Goal: Task Accomplishment & Management: Use online tool/utility

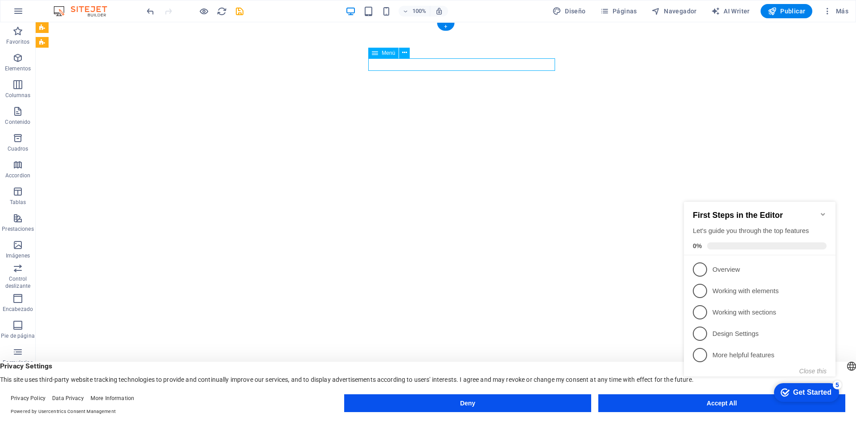
select select
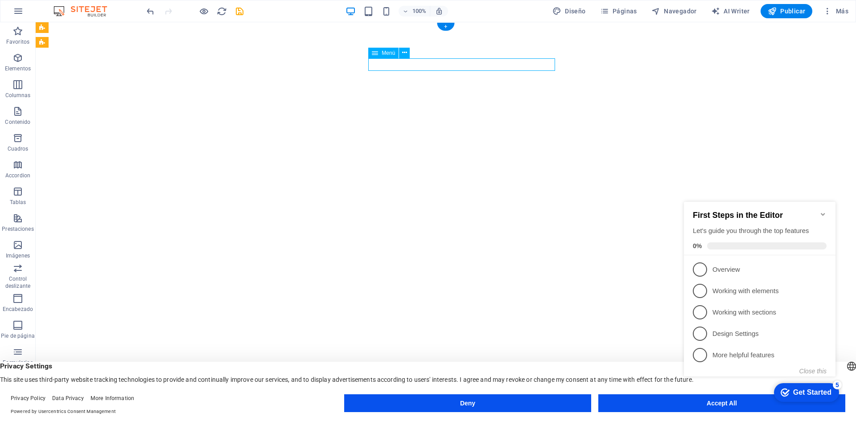
select select
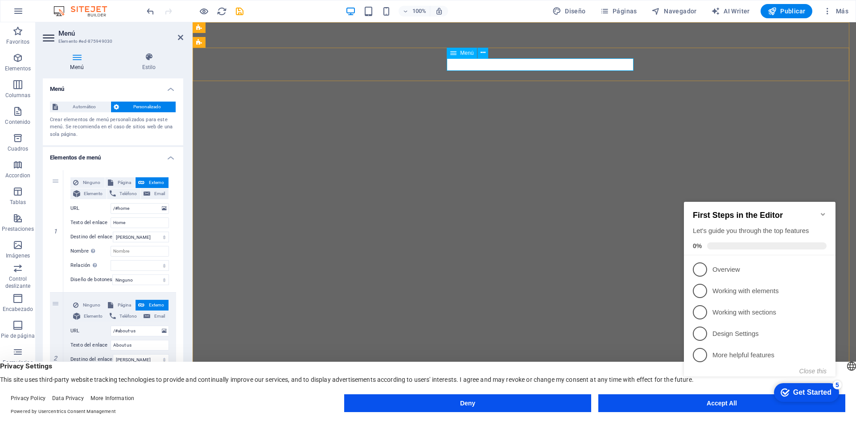
click at [130, 225] on input "Home" at bounding box center [140, 222] width 58 height 11
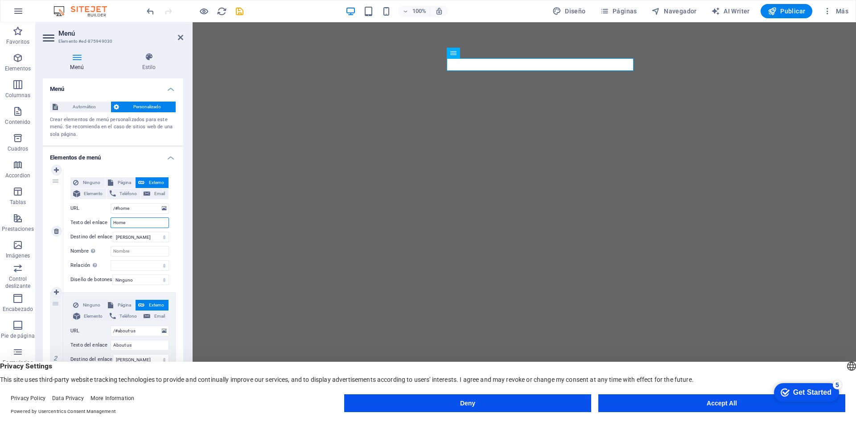
drag, startPoint x: 129, startPoint y: 224, endPoint x: 119, endPoint y: 224, distance: 9.8
click at [112, 224] on input "Home" at bounding box center [140, 222] width 58 height 11
type input "I"
select select
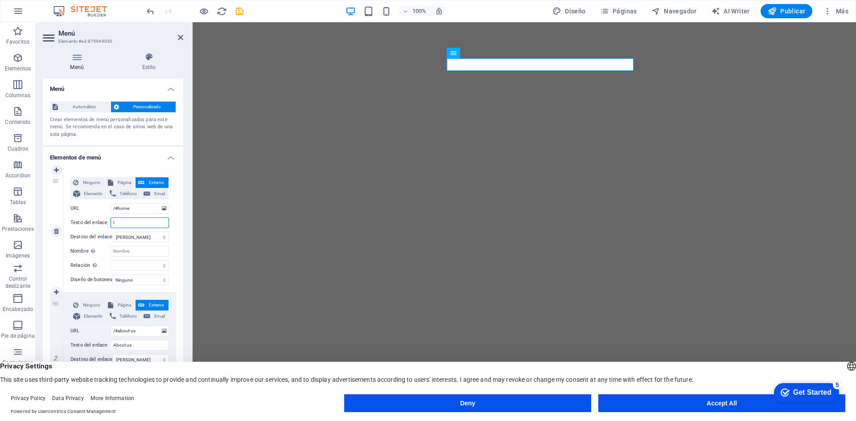
select select
type input "INICIOI"
select select
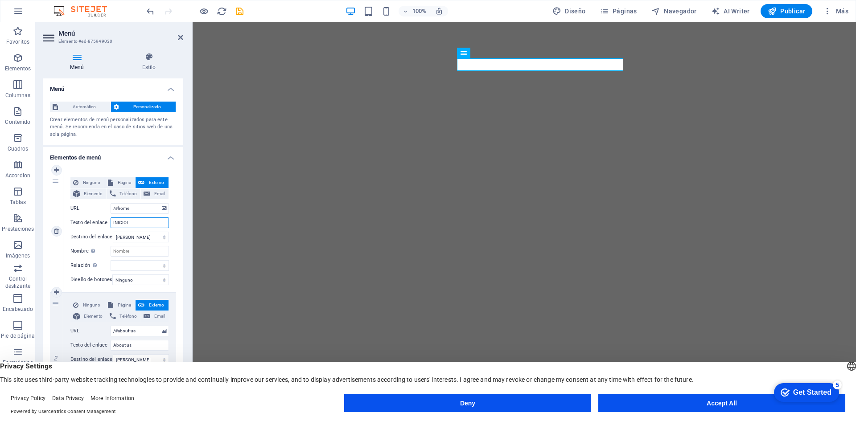
select select
type input "INICIO"
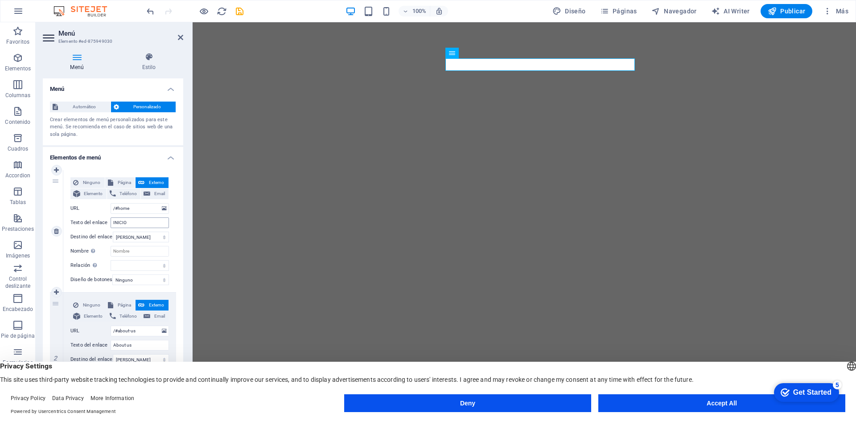
select select
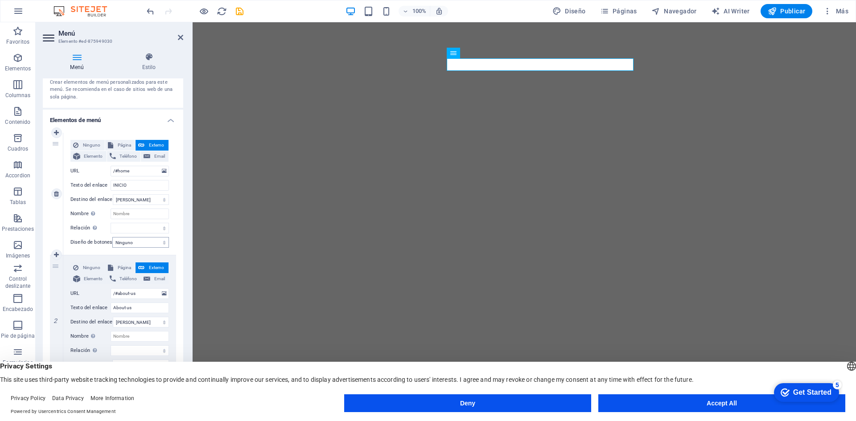
scroll to position [89, 0]
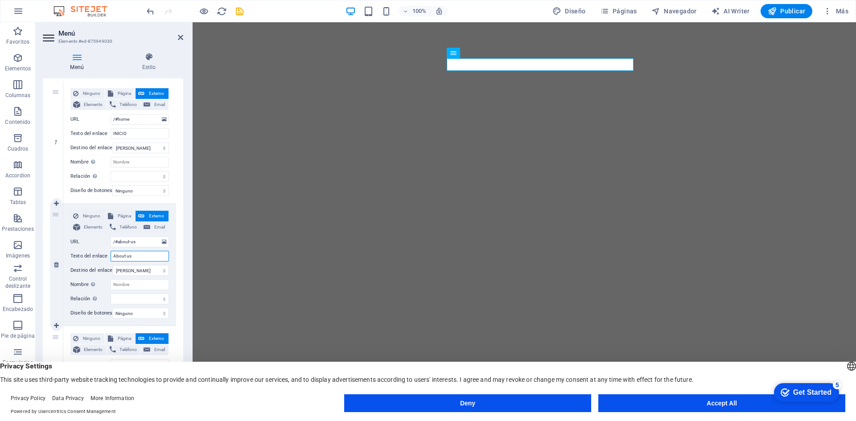
click at [140, 254] on input "About us" at bounding box center [140, 256] width 58 height 11
drag, startPoint x: 133, startPoint y: 256, endPoint x: 107, endPoint y: 256, distance: 25.4
click at [107, 256] on div "Texto del enlace About us" at bounding box center [119, 256] width 98 height 11
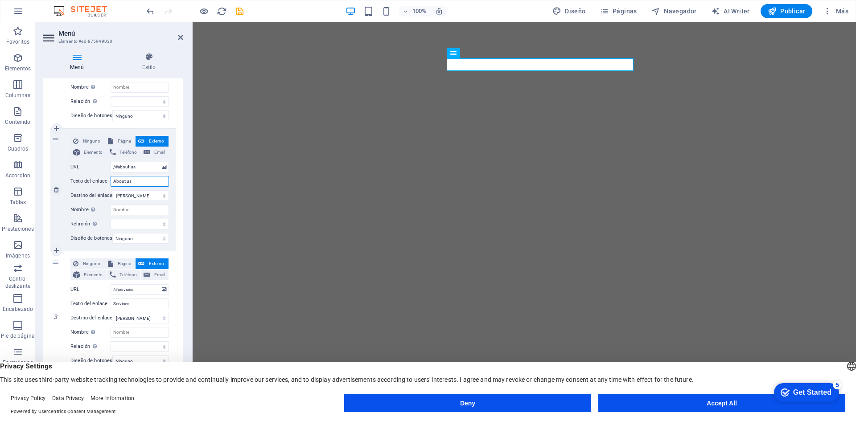
scroll to position [223, 0]
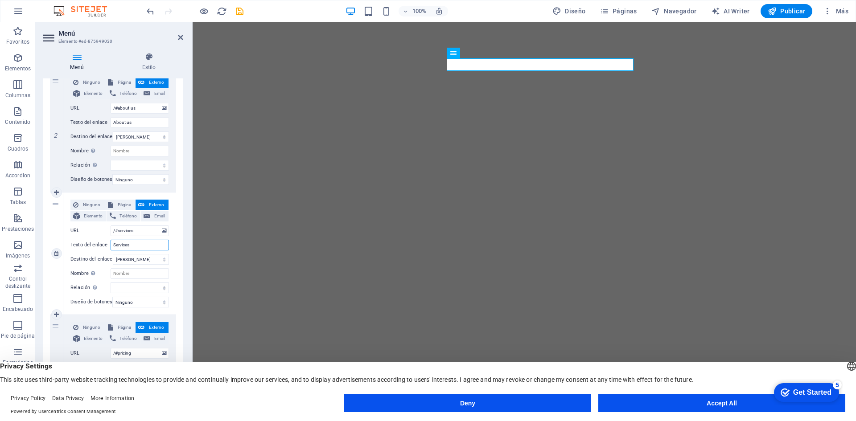
drag, startPoint x: 134, startPoint y: 246, endPoint x: 102, endPoint y: 244, distance: 32.1
click at [101, 243] on div "Texto del enlace Services" at bounding box center [119, 245] width 98 height 11
type input "sERVICIOS"
select select
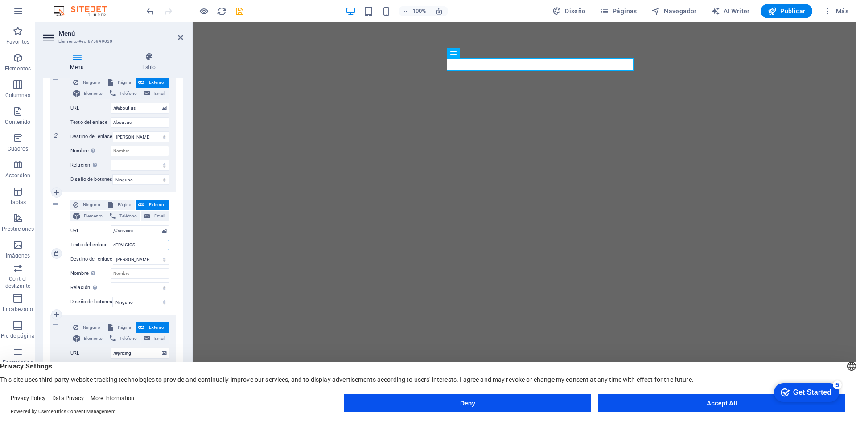
select select
type input "s"
select select
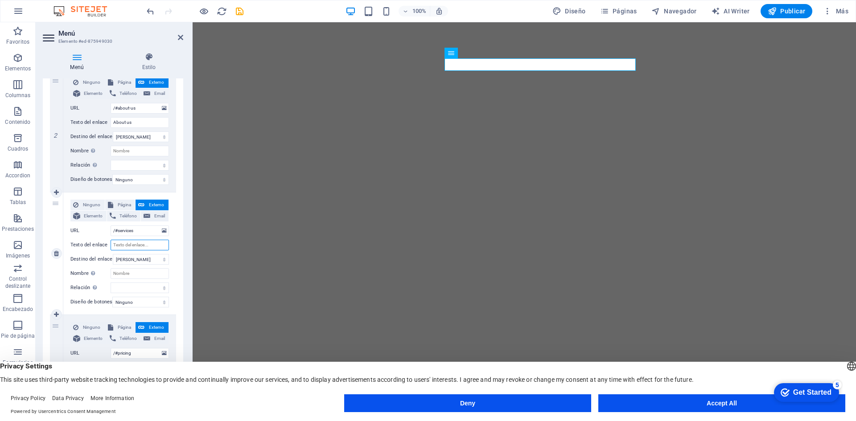
select select
type input "Servicio"
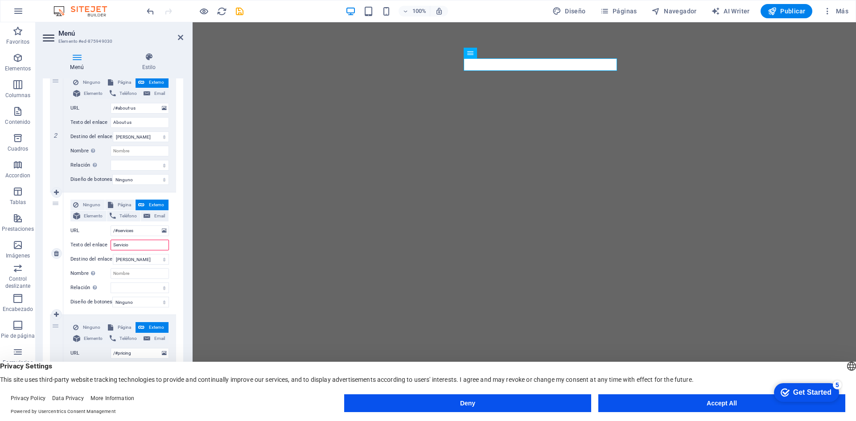
select select
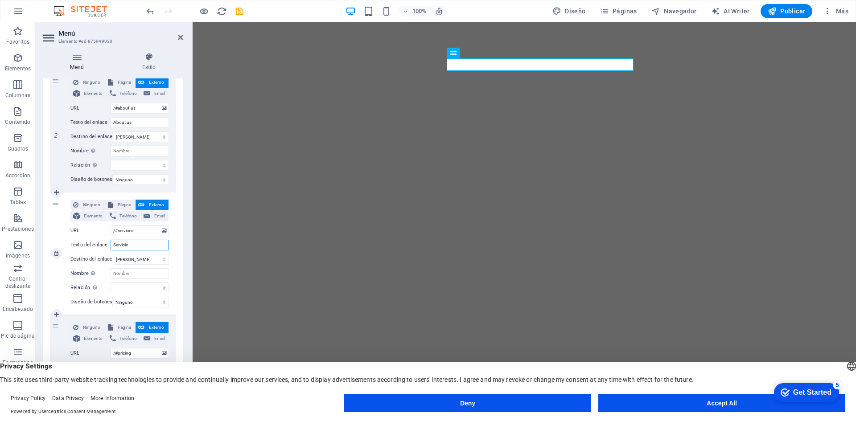
type input "Servicios"
select select
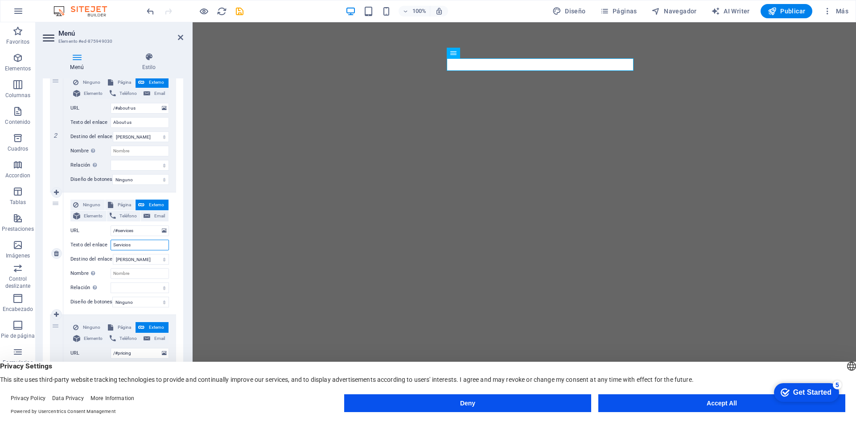
select select
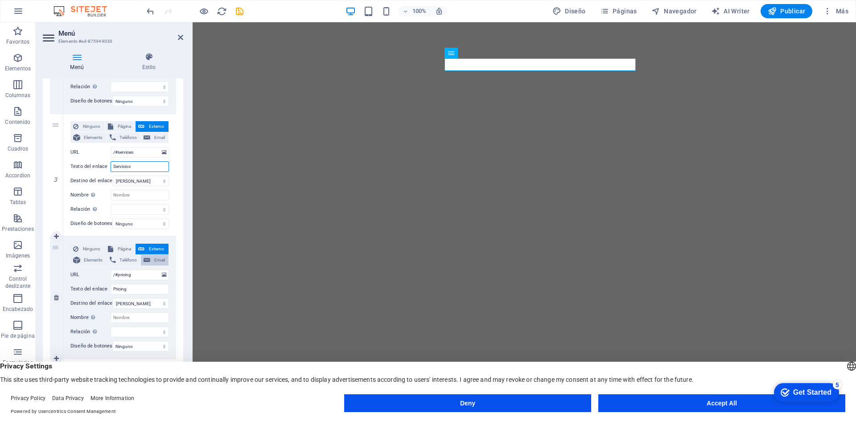
scroll to position [312, 0]
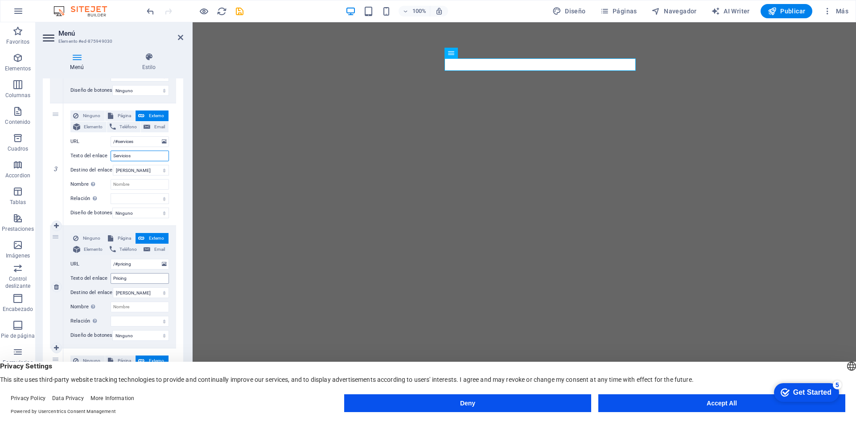
type input "Servicios"
drag, startPoint x: 130, startPoint y: 277, endPoint x: 99, endPoint y: 279, distance: 31.2
click at [99, 279] on div "Texto del enlace Pricing" at bounding box center [119, 278] width 98 height 11
type input "Productos"
select select
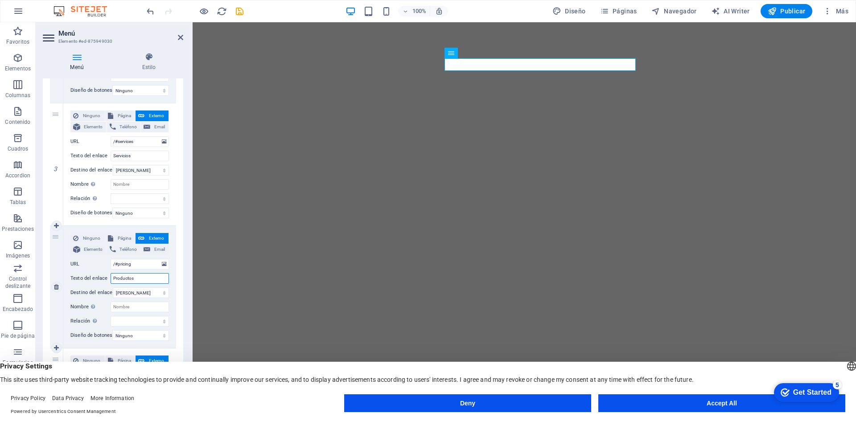
select select
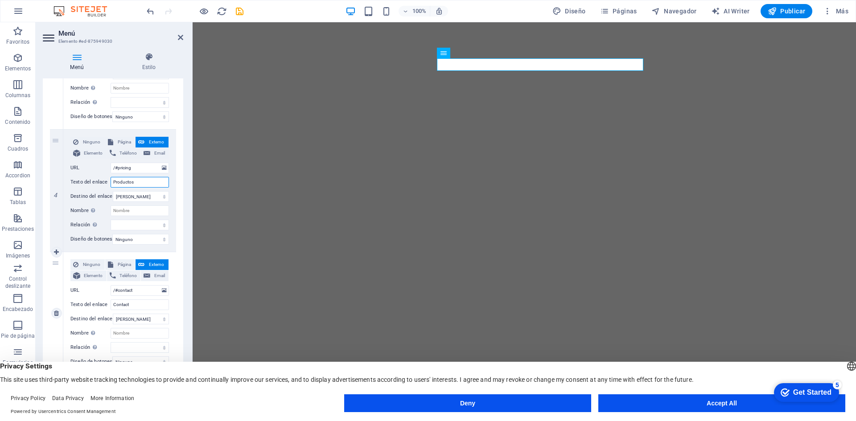
scroll to position [414, 0]
type input "Productos"
drag, startPoint x: 138, startPoint y: 303, endPoint x: 103, endPoint y: 301, distance: 35.2
click at [103, 301] on div "Texto del enlace Contact" at bounding box center [119, 304] width 98 height 11
type input "Contactp"
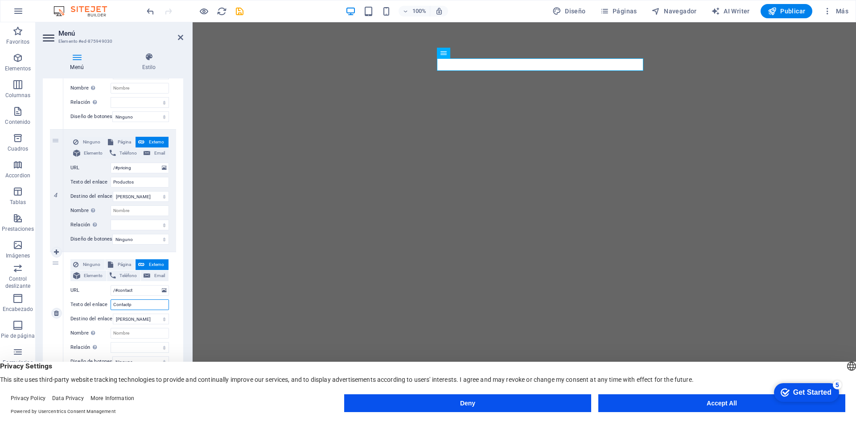
select select
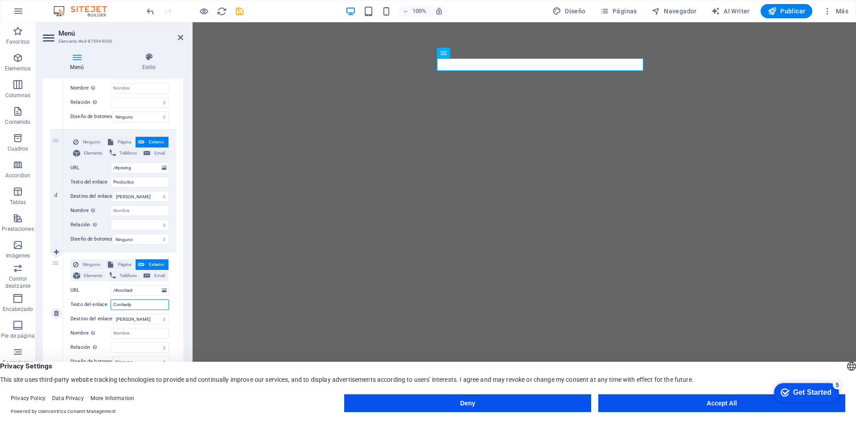
type input "Contact"
select select
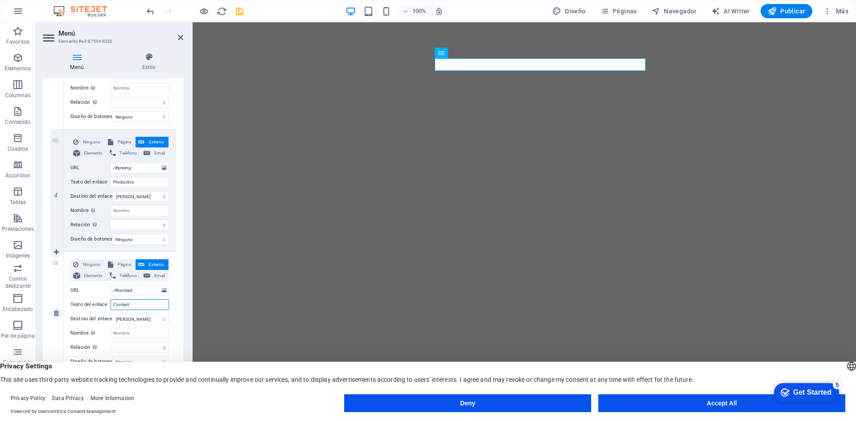
select select
type input "Contacto"
select select
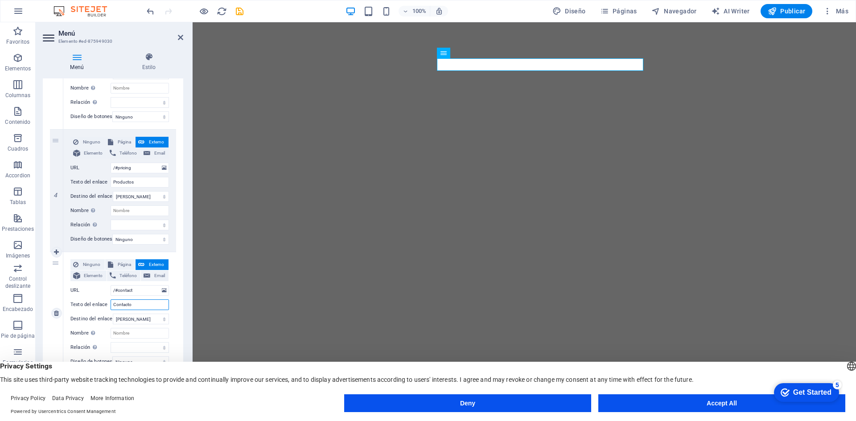
select select
type input "Contacto"
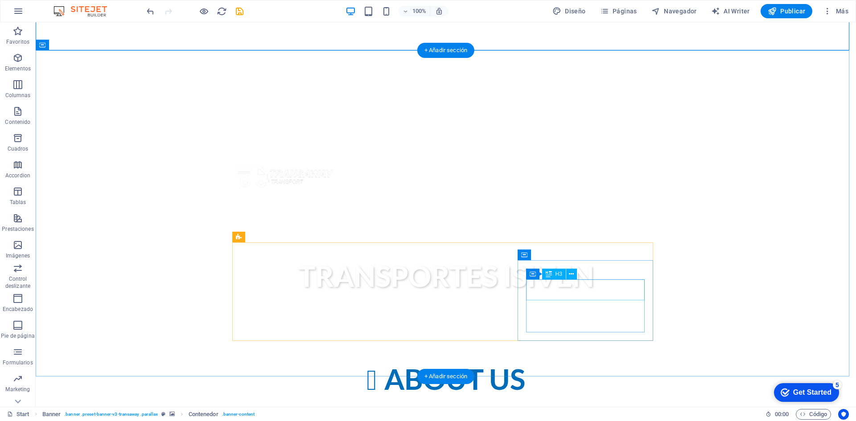
scroll to position [357, 0]
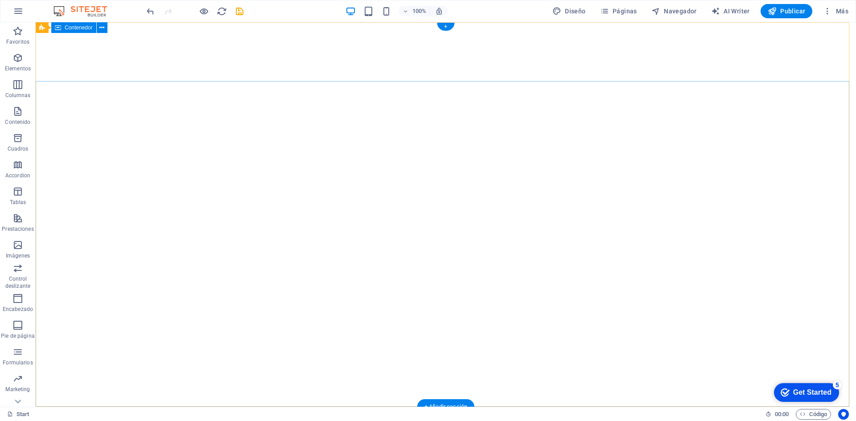
scroll to position [0, 0]
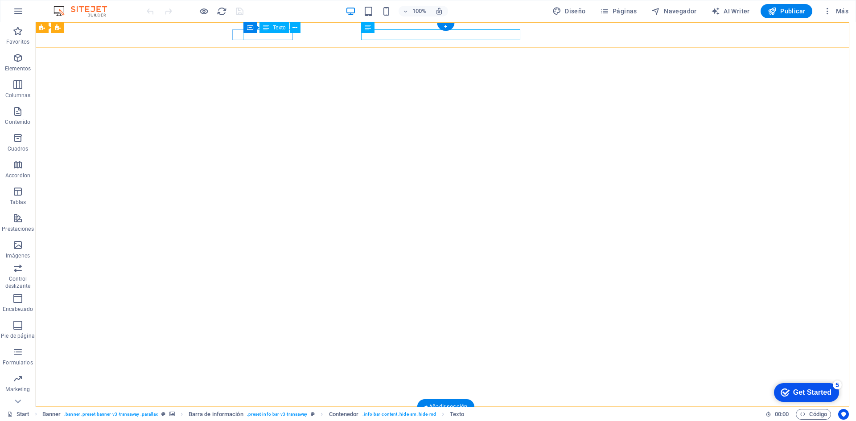
click at [280, 421] on div "+012-345-6789" at bounding box center [442, 426] width 414 height 11
drag, startPoint x: 280, startPoint y: 36, endPoint x: 123, endPoint y: 35, distance: 156.4
click at [280, 421] on div "+012-345-6789" at bounding box center [442, 426] width 414 height 11
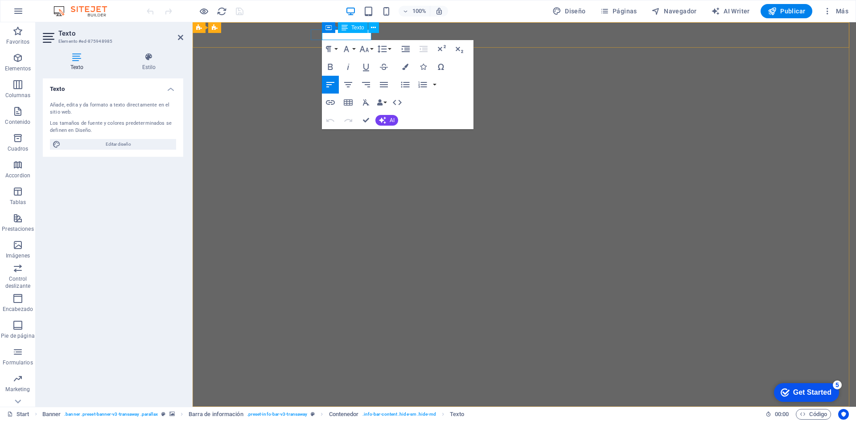
click at [359, 421] on span "+012-345-6789" at bounding box center [345, 427] width 62 height 10
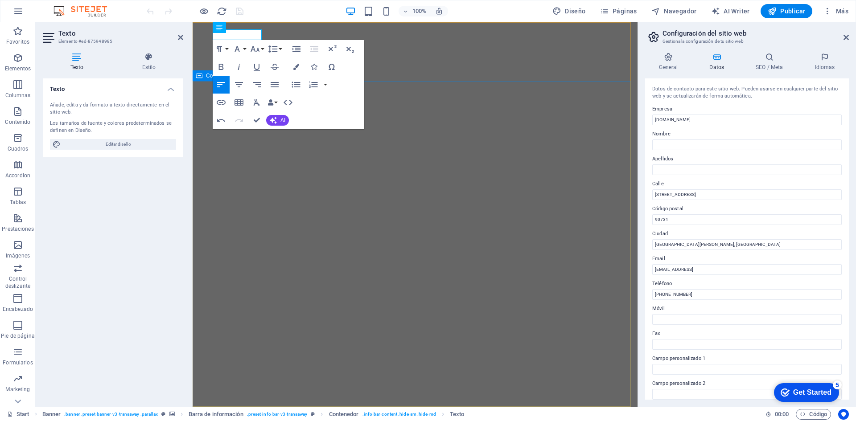
drag, startPoint x: 242, startPoint y: 149, endPoint x: 404, endPoint y: 148, distance: 161.8
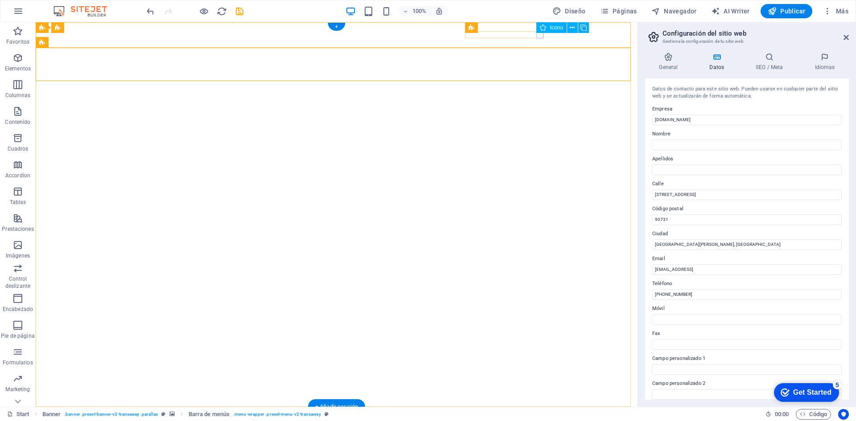
select select "xMidYMid"
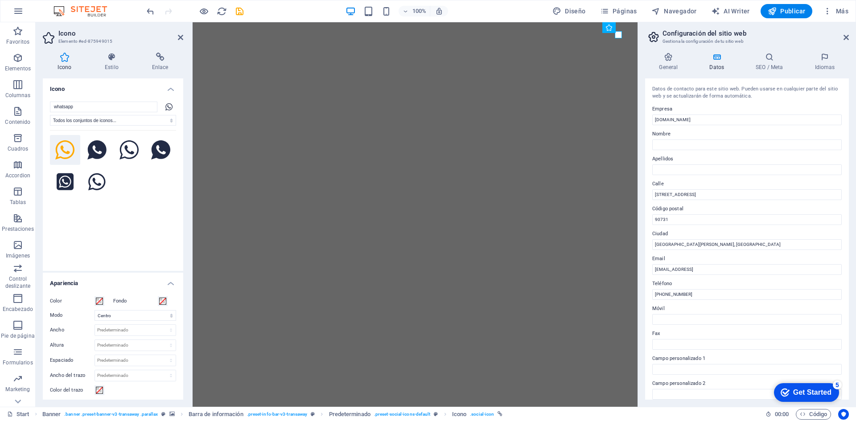
click at [71, 148] on icon at bounding box center [65, 150] width 20 height 20
click at [122, 153] on icon at bounding box center [129, 150] width 20 height 20
click at [99, 153] on icon at bounding box center [96, 150] width 19 height 20
click at [94, 178] on icon at bounding box center [96, 182] width 17 height 20
click at [59, 182] on icon at bounding box center [65, 181] width 17 height 17
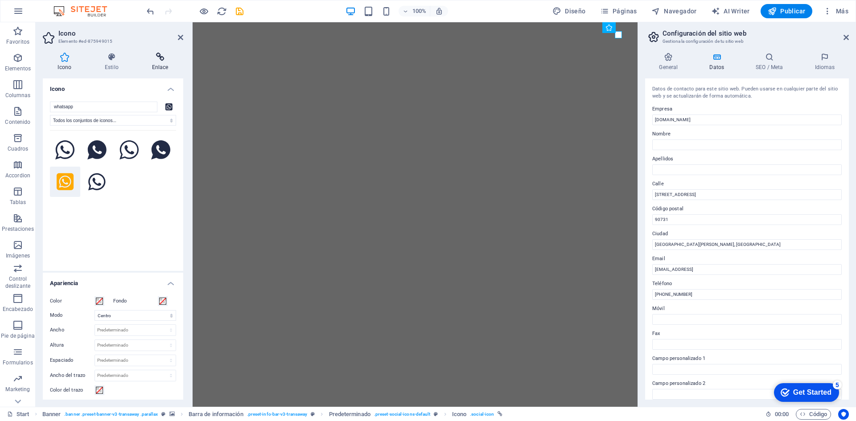
click at [163, 59] on icon at bounding box center [160, 57] width 46 height 9
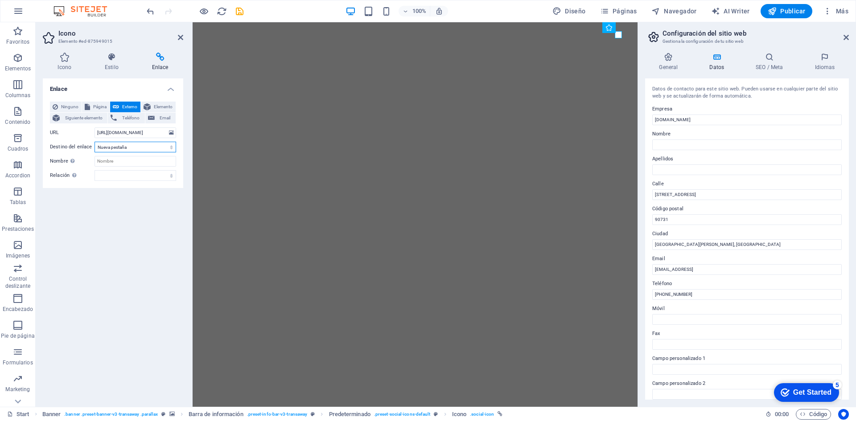
click at [166, 148] on select "Nueva pestaña Misma pestaña Superposición" at bounding box center [135, 147] width 82 height 11
click at [143, 163] on input "Nombre Una descripción adicional del enlace no debería ser igual al texto del e…" at bounding box center [135, 161] width 82 height 11
click at [128, 116] on span "Teléfono" at bounding box center [130, 118] width 22 height 11
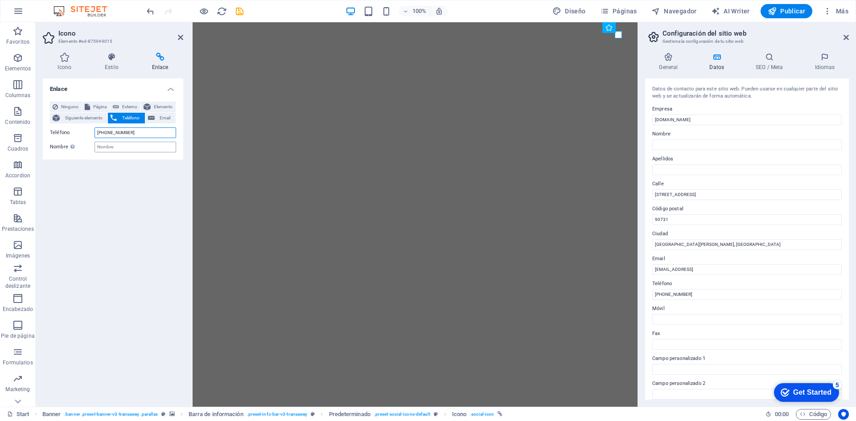
type input "[PHONE_NUMBER]"
click at [127, 147] on input "Nombre Una descripción adicional del enlace no debería ser igual al texto del e…" at bounding box center [135, 147] width 82 height 11
type input "contacto Isiven"
click at [154, 176] on div "Enlace Ninguno Página Externo Elemento Siguiente elemento Teléfono Email Página…" at bounding box center [113, 238] width 140 height 321
click at [696, 143] on input "Nombre" at bounding box center [746, 144] width 189 height 11
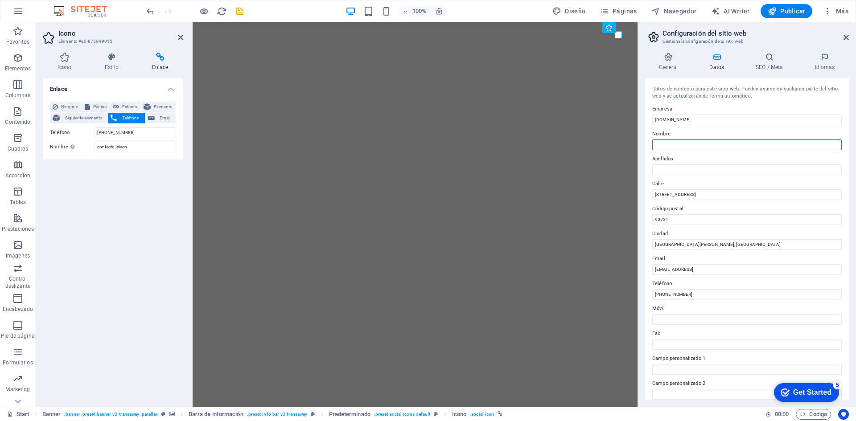
click at [678, 148] on input "Nombre" at bounding box center [746, 144] width 189 height 11
type input "Isidora"
type input "Arellano"
click at [825, 197] on input "425 South Palos Verdes Str" at bounding box center [746, 194] width 189 height 11
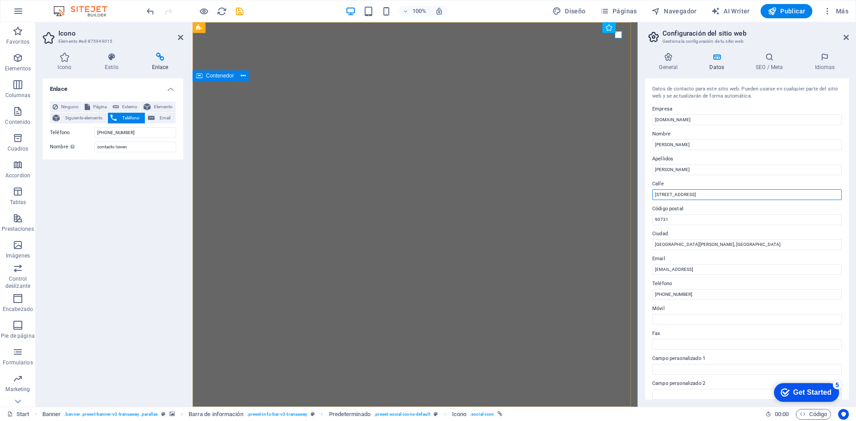
drag, startPoint x: 902, startPoint y: 217, endPoint x: 624, endPoint y: 190, distance: 279.3
click at [728, 197] on input "425 South Palos Verdes Str" at bounding box center [746, 194] width 189 height 11
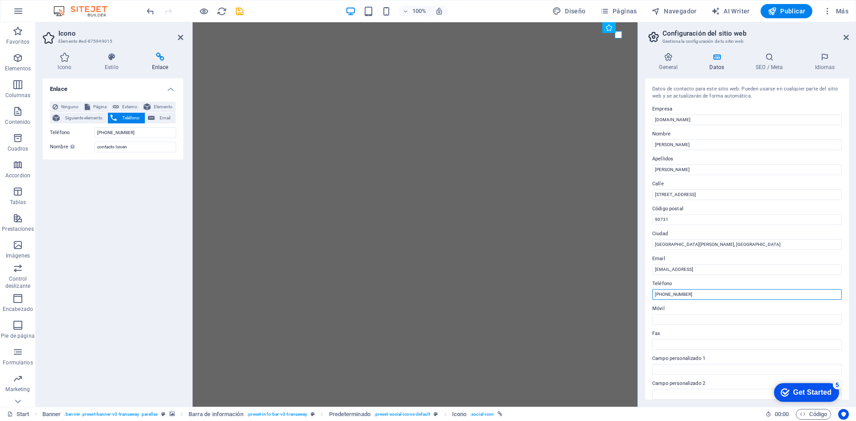
drag, startPoint x: 658, startPoint y: 294, endPoint x: 825, endPoint y: 279, distance: 167.3
click at [818, 284] on div "Teléfono +012-345-6789" at bounding box center [746, 289] width 189 height 21
type input "[PHONE_NUMBER]"
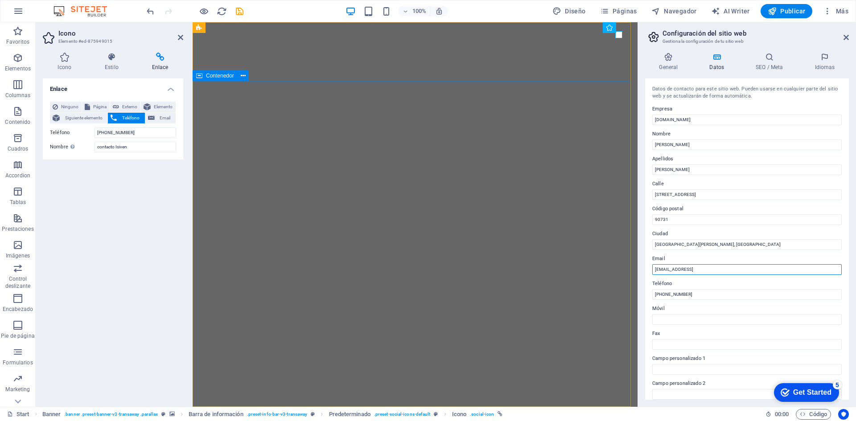
drag, startPoint x: 960, startPoint y: 291, endPoint x: 604, endPoint y: 274, distance: 356.5
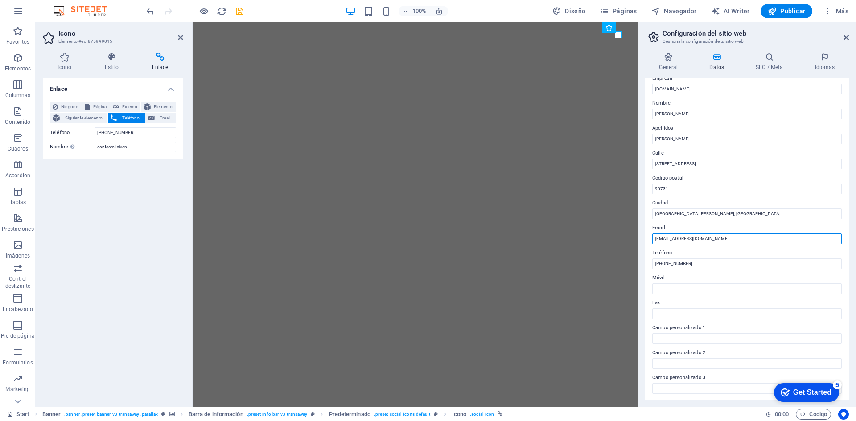
scroll to position [45, 0]
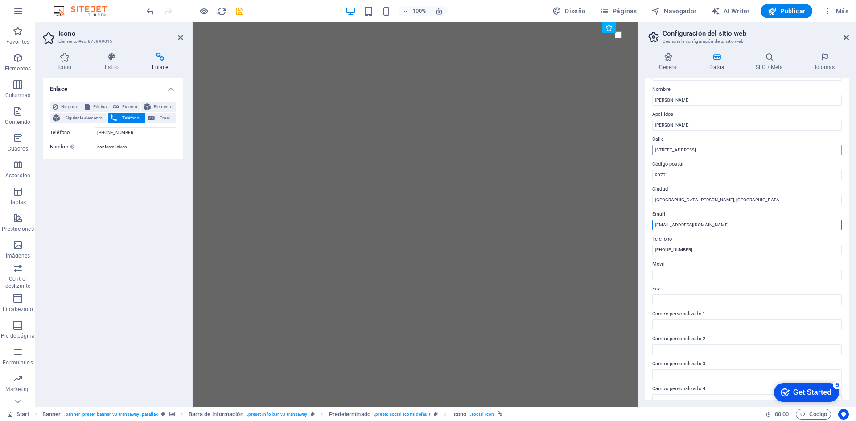
type input "[EMAIL_ADDRESS][DOMAIN_NAME]"
drag, startPoint x: 719, startPoint y: 151, endPoint x: 651, endPoint y: 148, distance: 68.3
click at [651, 148] on div "Datos de contacto para este sitio web. Pueden usarse en cualquier parte del sit…" at bounding box center [747, 238] width 204 height 321
type input "loma verde 02961"
drag, startPoint x: 674, startPoint y: 176, endPoint x: 648, endPoint y: 174, distance: 25.9
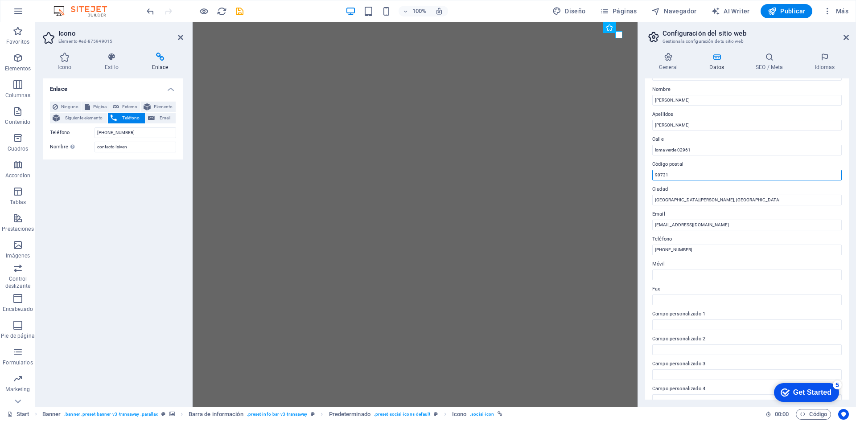
click at [648, 174] on div "Datos de contacto para este sitio web. Pueden usarse en cualquier parte del sit…" at bounding box center [747, 238] width 204 height 321
paste input "8191025"
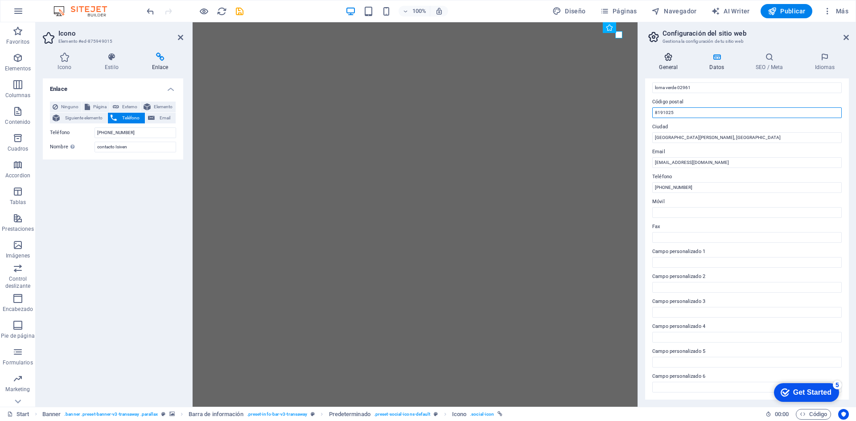
type input "8191025"
click at [667, 62] on h4 "General" at bounding box center [670, 62] width 50 height 19
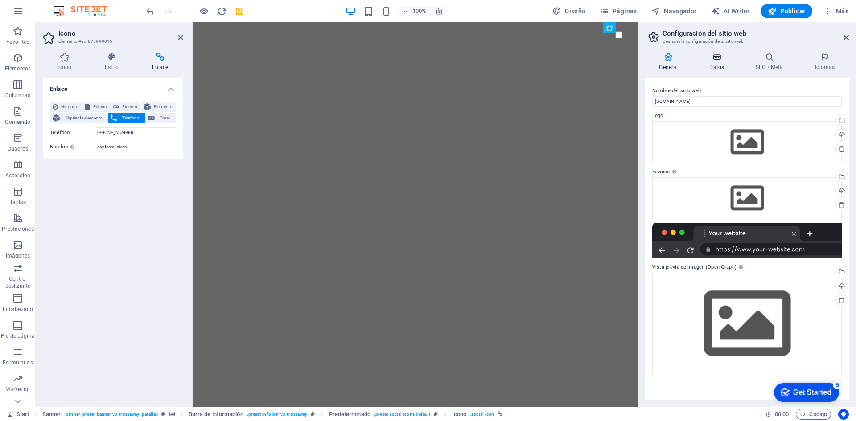
click at [720, 65] on h4 "Datos" at bounding box center [718, 62] width 46 height 19
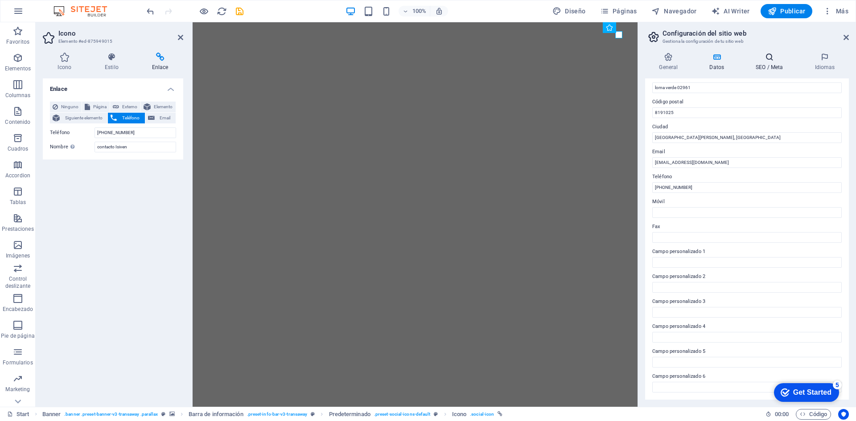
click at [778, 63] on h4 "SEO / Meta" at bounding box center [771, 62] width 59 height 19
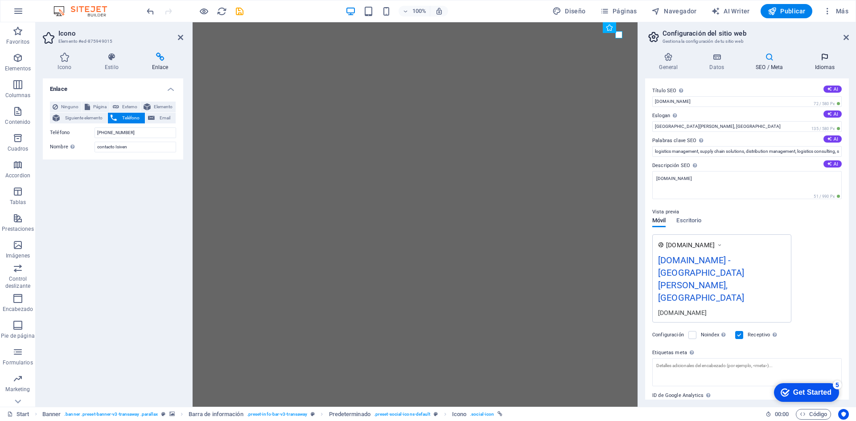
click at [834, 62] on h4 "Idiomas" at bounding box center [824, 62] width 48 height 19
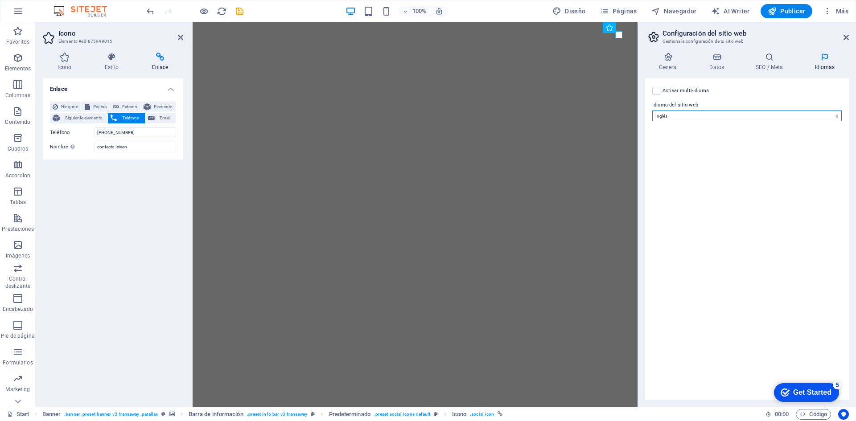
click at [703, 114] on select "Abkhazian Afar Afrikaans Akan Albanés Alemán Amharic Árabe Aragonese Armenian A…" at bounding box center [746, 116] width 189 height 11
select select "44"
click at [652, 111] on select "Abkhazian Afar Afrikaans Akan Albanés Alemán Amharic Árabe Aragonese Armenian A…" at bounding box center [746, 116] width 189 height 11
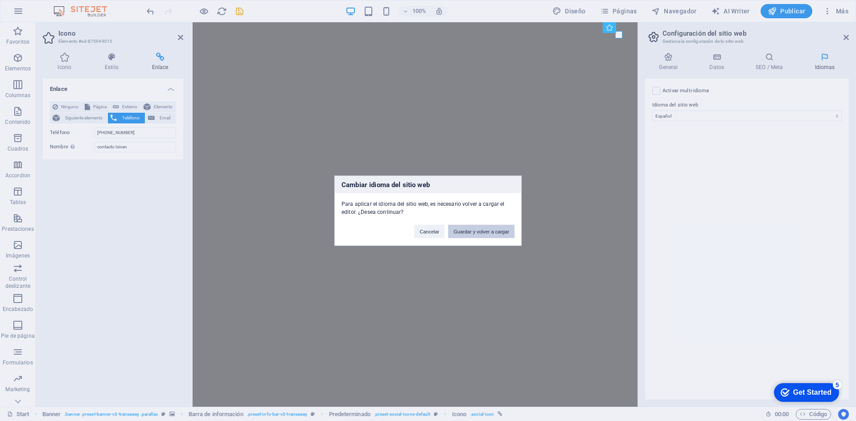
drag, startPoint x: 492, startPoint y: 227, endPoint x: 456, endPoint y: 205, distance: 42.4
click at [492, 227] on button "Guardar y volver a cargar" at bounding box center [481, 231] width 66 height 13
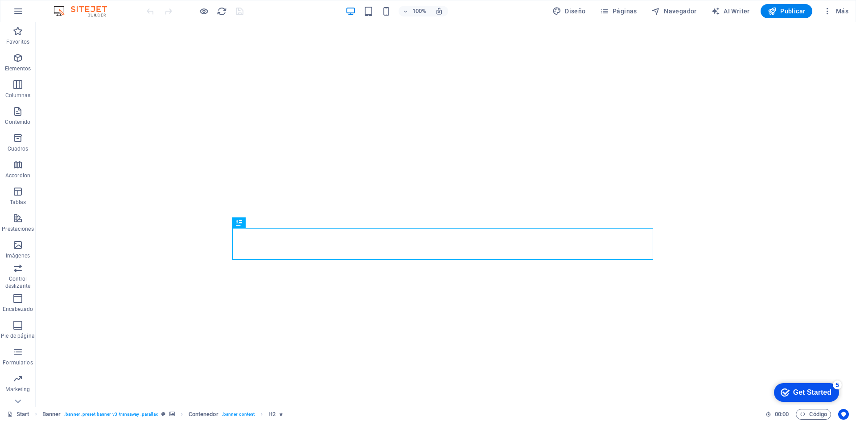
click at [801, 386] on div "checkmark Get Started 5" at bounding box center [806, 392] width 65 height 19
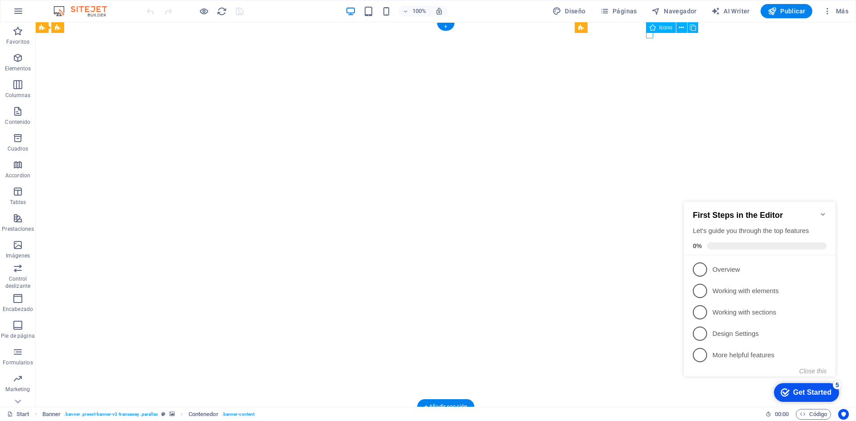
drag, startPoint x: 651, startPoint y: 34, endPoint x: 494, endPoint y: 35, distance: 156.9
select select "xMidYMid"
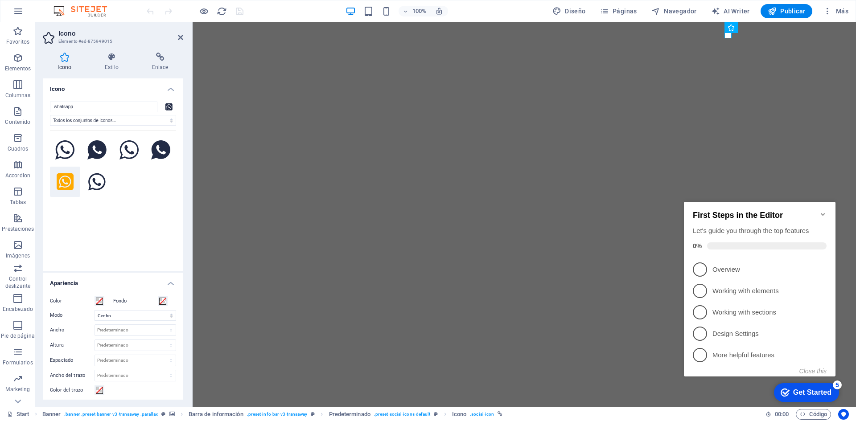
click at [159, 237] on div at bounding box center [113, 194] width 126 height 129
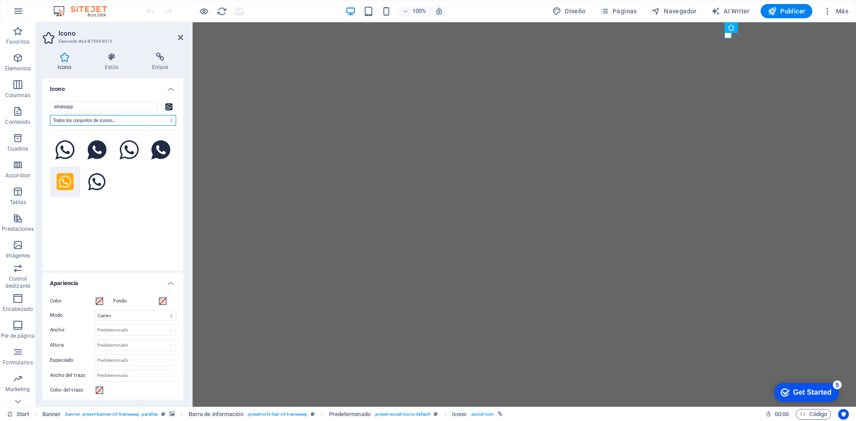
click at [170, 121] on select "Todos los conjuntos de iconos... IcoFont Ionicons FontAwesome Brands FontAwesom…" at bounding box center [113, 120] width 126 height 11
click at [96, 157] on icon at bounding box center [96, 150] width 19 height 20
click at [154, 213] on div at bounding box center [113, 194] width 126 height 129
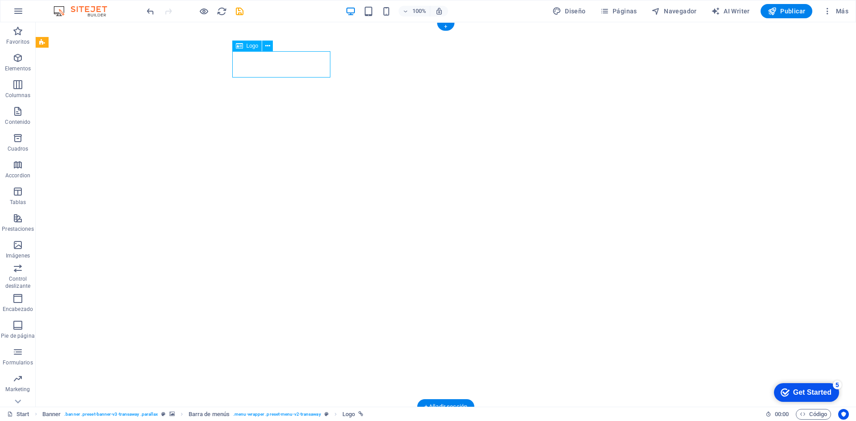
select select "px"
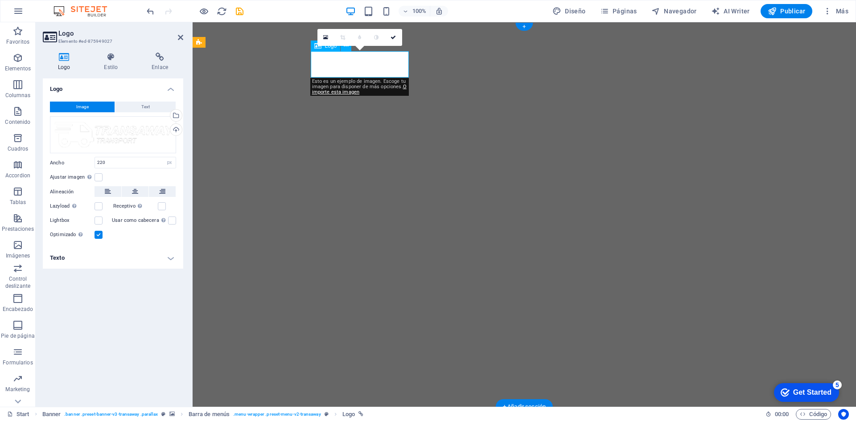
click at [147, 135] on div "Arrastra archivos aquí, haz clic para escoger archivos o selecciona archivos de…" at bounding box center [113, 134] width 126 height 37
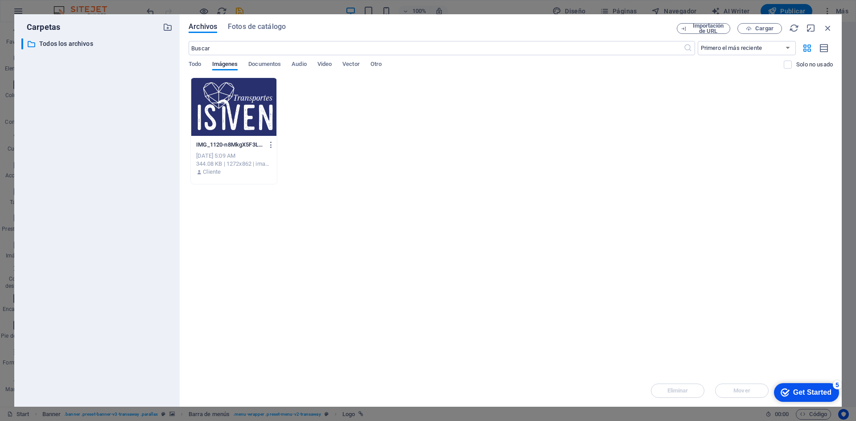
click at [231, 113] on div at bounding box center [234, 107] width 86 height 58
click at [222, 110] on div at bounding box center [234, 107] width 86 height 58
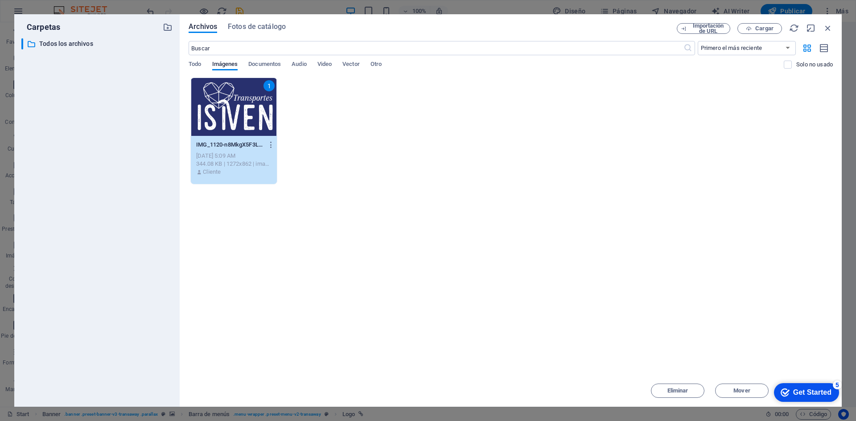
click at [222, 109] on div "1" at bounding box center [234, 107] width 86 height 58
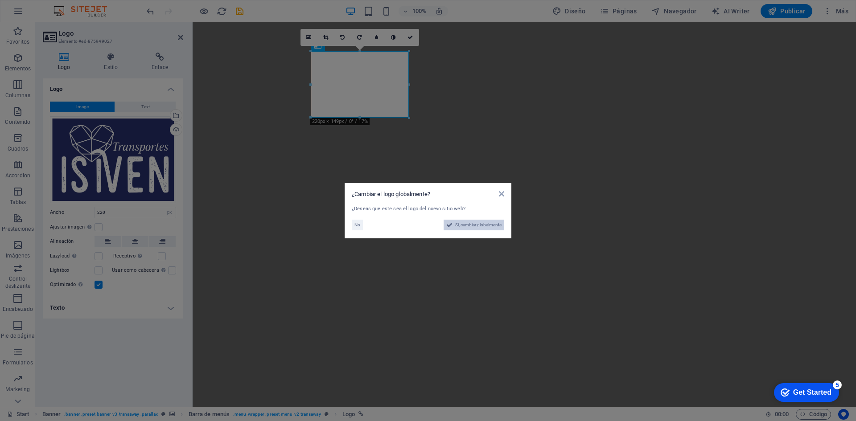
click at [472, 228] on span "Sí, cambiar globalmente" at bounding box center [478, 225] width 46 height 11
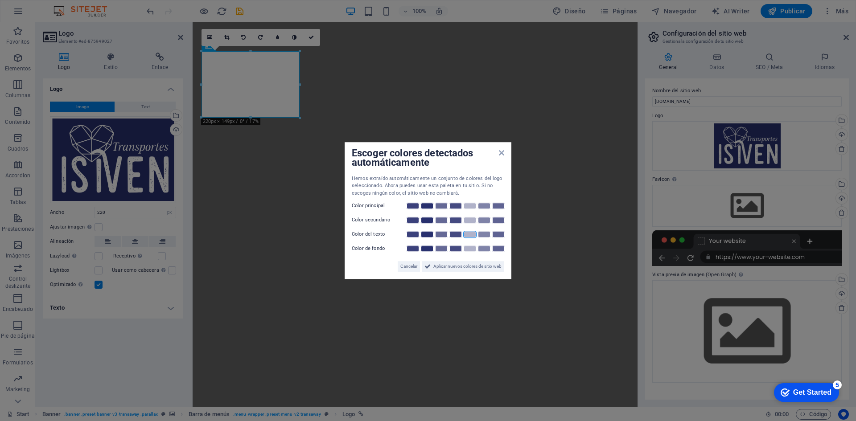
click at [465, 236] on link at bounding box center [469, 234] width 13 height 7
click at [468, 233] on link at bounding box center [469, 234] width 13 height 7
click at [478, 265] on span "Aplicar nuevos colores de sitio web" at bounding box center [467, 266] width 68 height 11
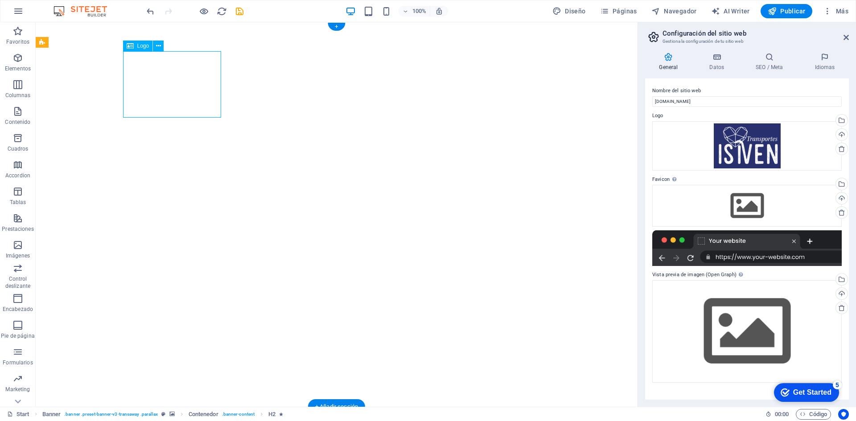
select select "px"
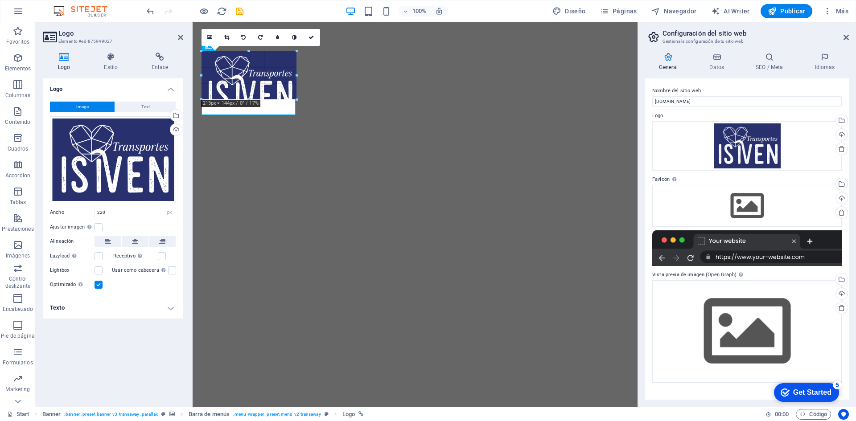
drag, startPoint x: 299, startPoint y: 118, endPoint x: 272, endPoint y: 83, distance: 43.2
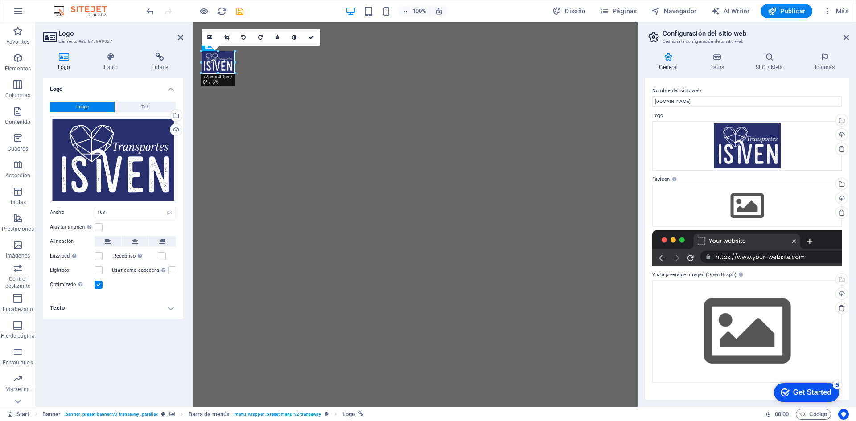
drag, startPoint x: 238, startPoint y: 101, endPoint x: 77, endPoint y: 51, distance: 168.9
type input "76"
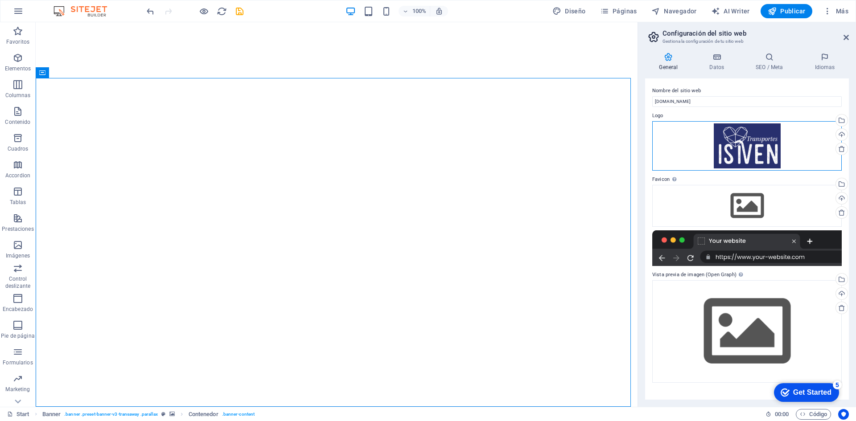
click at [755, 141] on div "Arrastra archivos aquí, haz clic para escoger archivos o selecciona archivos de…" at bounding box center [746, 145] width 189 height 49
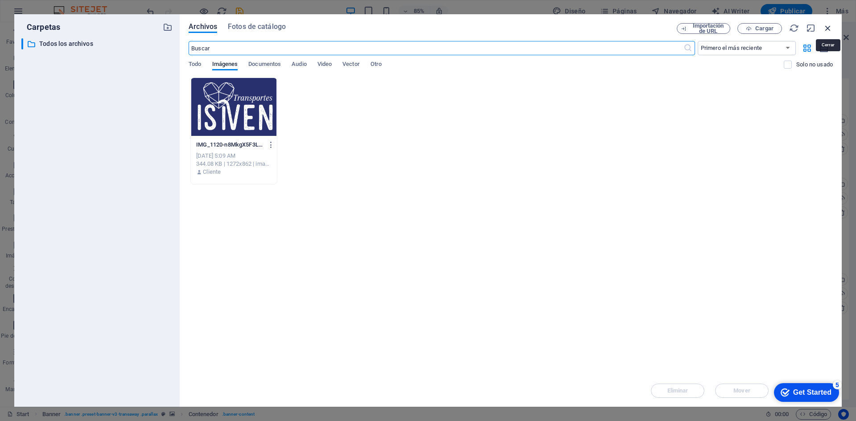
click at [828, 28] on icon "button" at bounding box center [828, 28] width 10 height 10
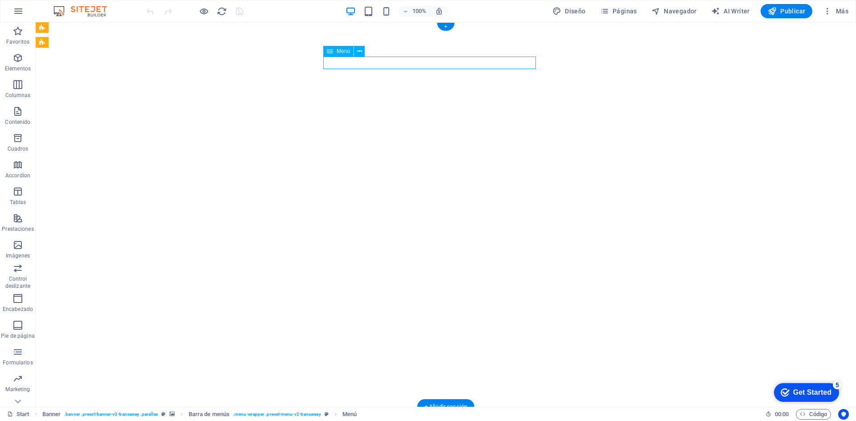
select select
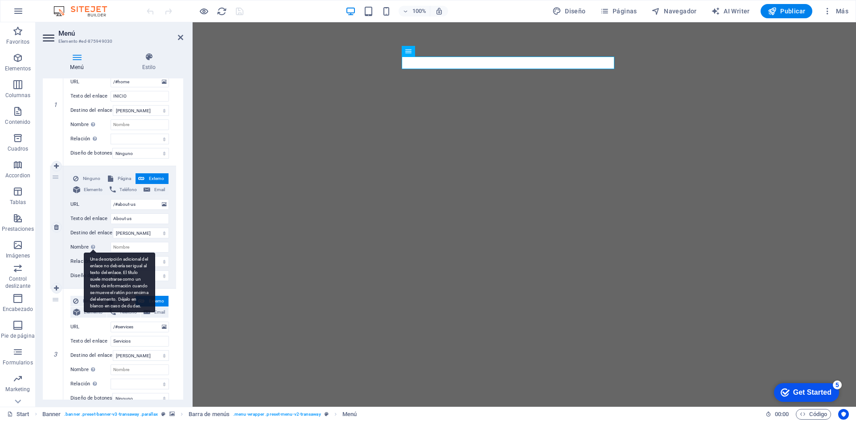
scroll to position [134, 0]
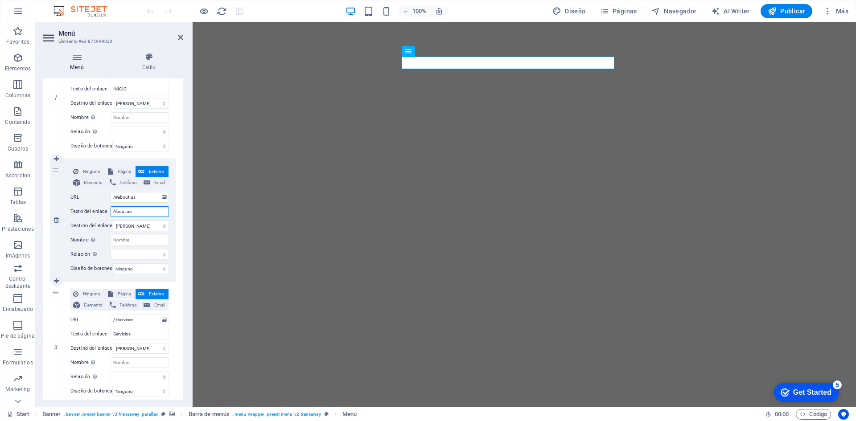
drag, startPoint x: 139, startPoint y: 211, endPoint x: 79, endPoint y: 206, distance: 59.5
click at [79, 205] on div "Ninguno Página Externo Elemento Teléfono Email Página Start Subpage Legal Notic…" at bounding box center [119, 213] width 98 height 94
type input "Noso"
select select
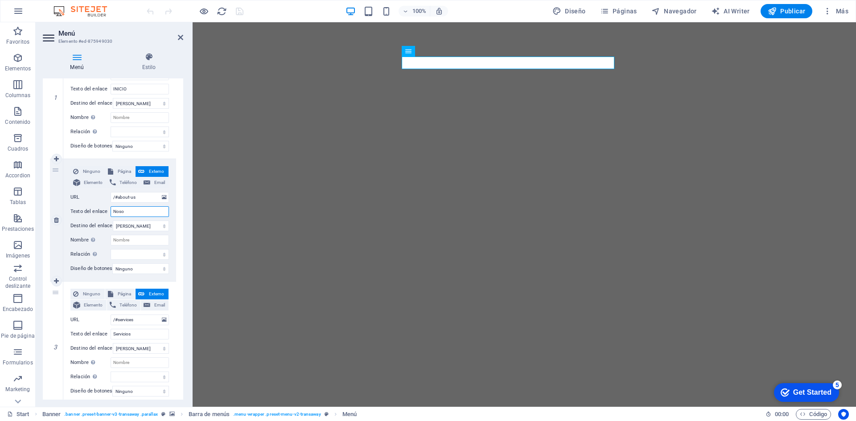
select select
type input "Nosotros"
select select
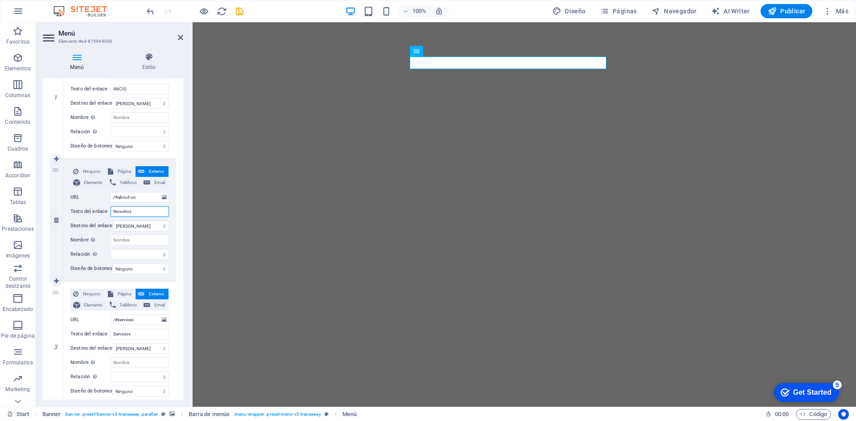
select select
type input "Nosotros"
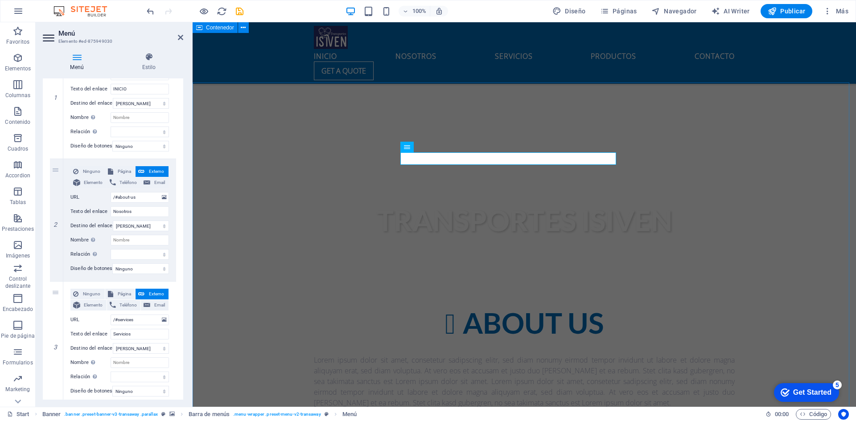
scroll to position [312, 0]
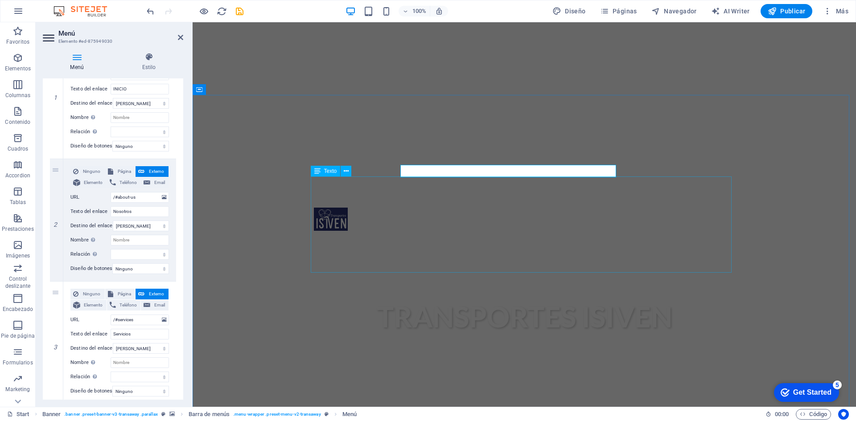
drag, startPoint x: 440, startPoint y: 249, endPoint x: 597, endPoint y: 248, distance: 156.9
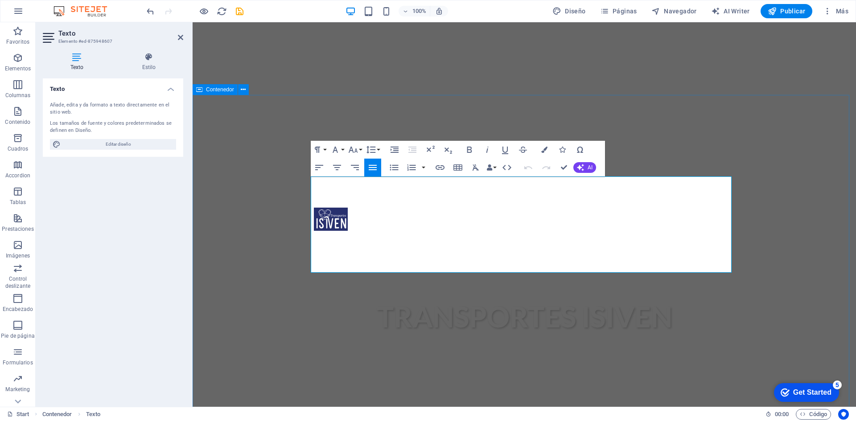
drag, startPoint x: 484, startPoint y: 266, endPoint x: 270, endPoint y: 178, distance: 231.8
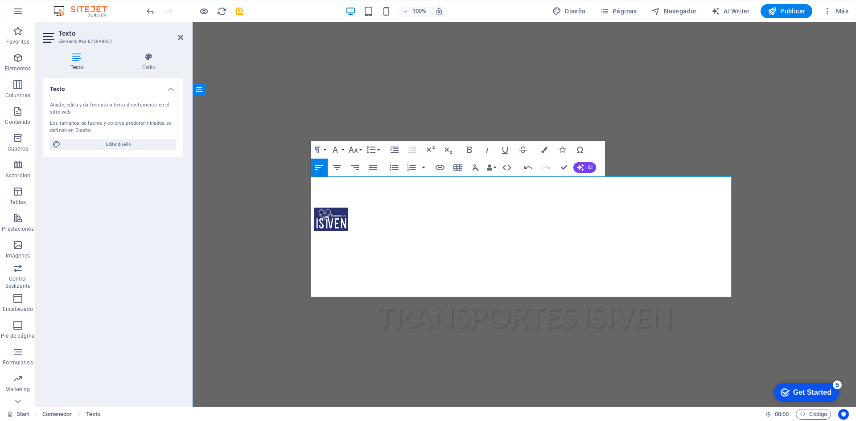
drag, startPoint x: 399, startPoint y: 197, endPoint x: 327, endPoint y: 203, distance: 72.0
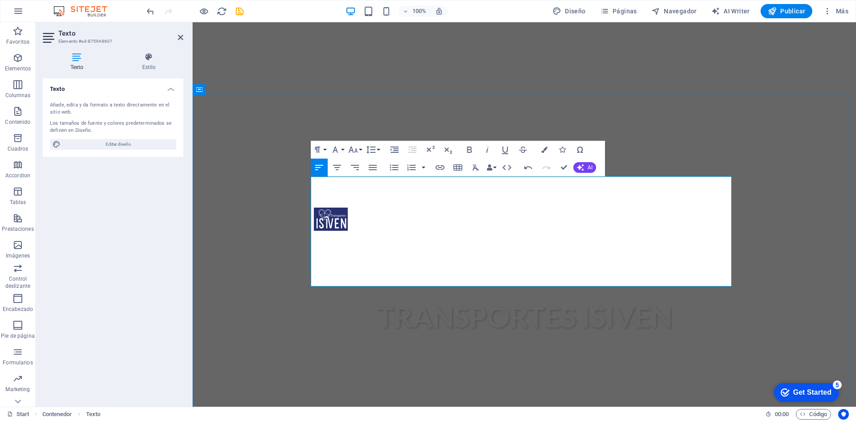
drag, startPoint x: 434, startPoint y: 259, endPoint x: 470, endPoint y: 263, distance: 36.2
drag, startPoint x: 527, startPoint y: 278, endPoint x: 278, endPoint y: 181, distance: 266.8
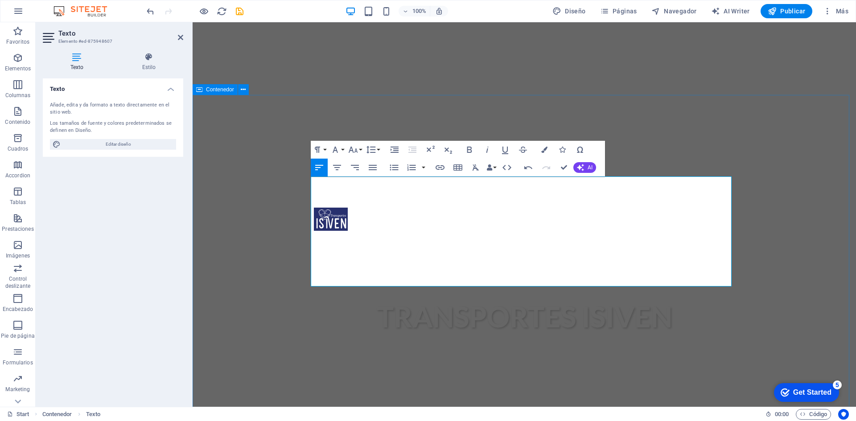
drag, startPoint x: 598, startPoint y: 281, endPoint x: 301, endPoint y: 197, distance: 308.5
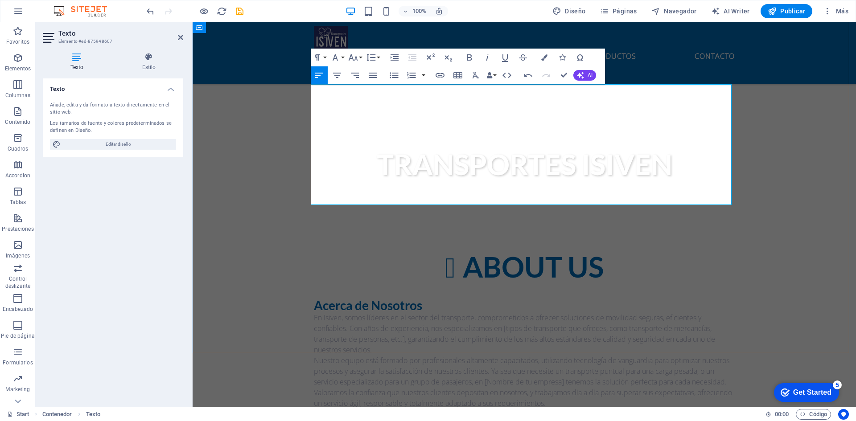
scroll to position [446, 0]
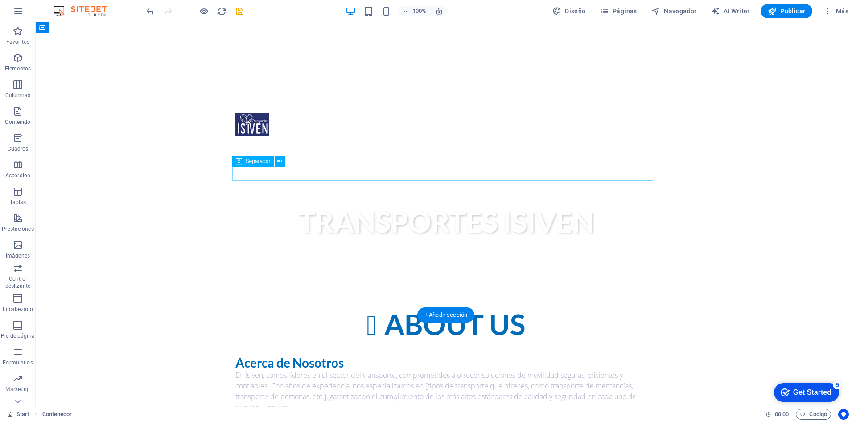
scroll to position [312, 0]
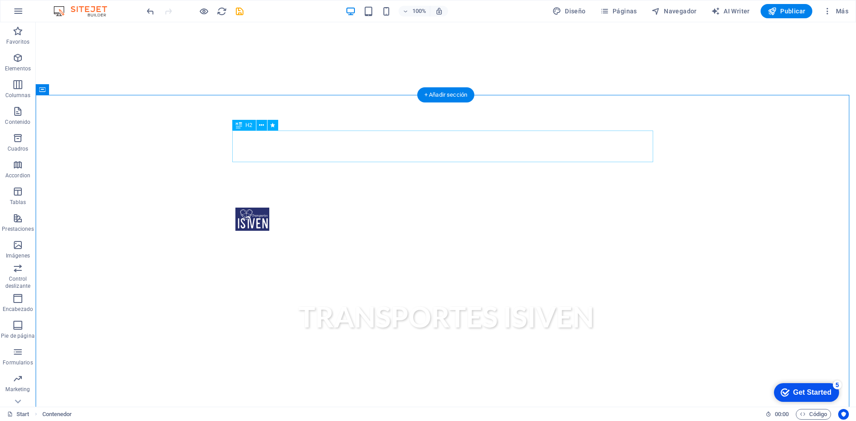
click at [460, 404] on div "About us" at bounding box center [445, 420] width 421 height 33
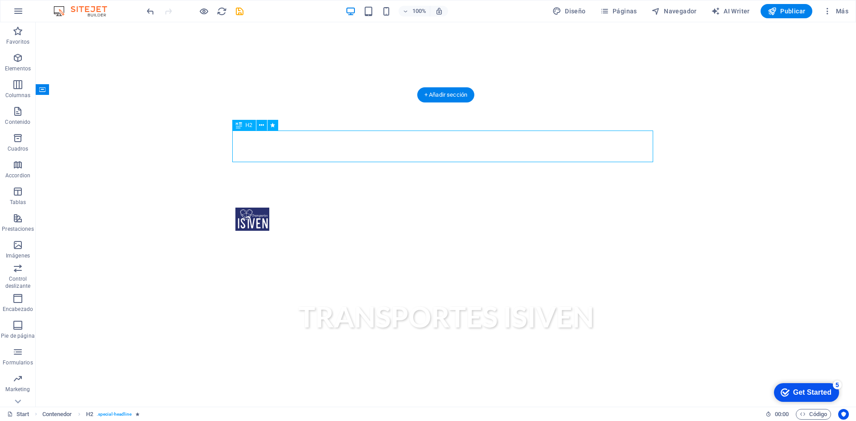
click at [460, 404] on div "About us" at bounding box center [445, 420] width 421 height 33
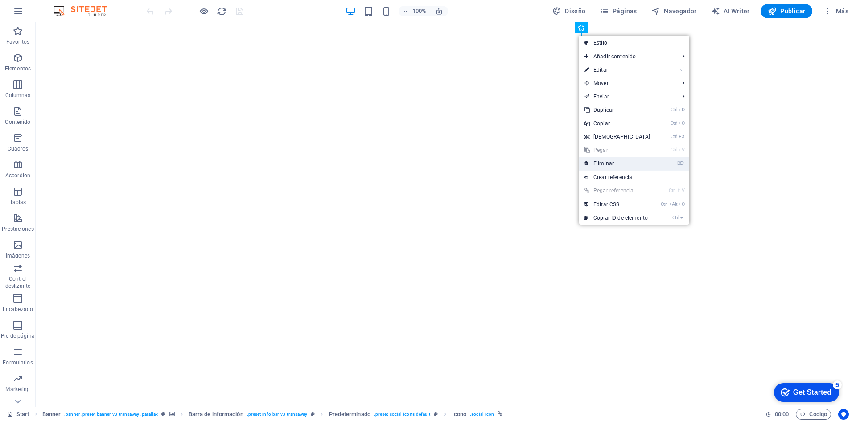
click at [604, 158] on link "⌦ Eliminar" at bounding box center [617, 163] width 77 height 13
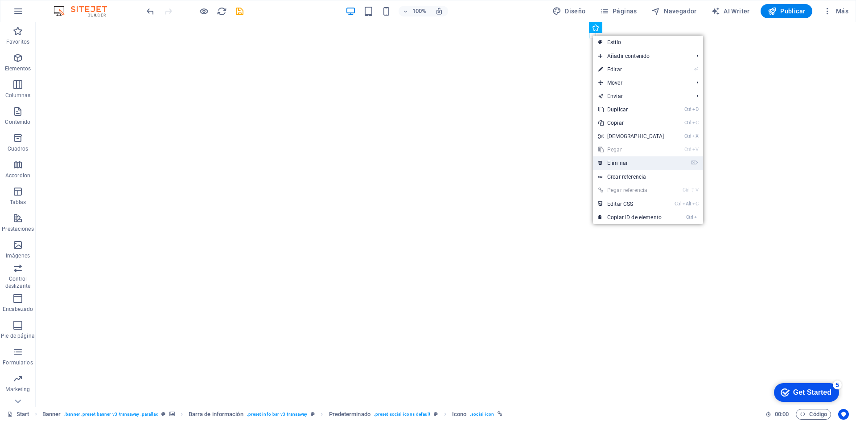
click at [616, 162] on link "⌦ Eliminar" at bounding box center [631, 162] width 77 height 13
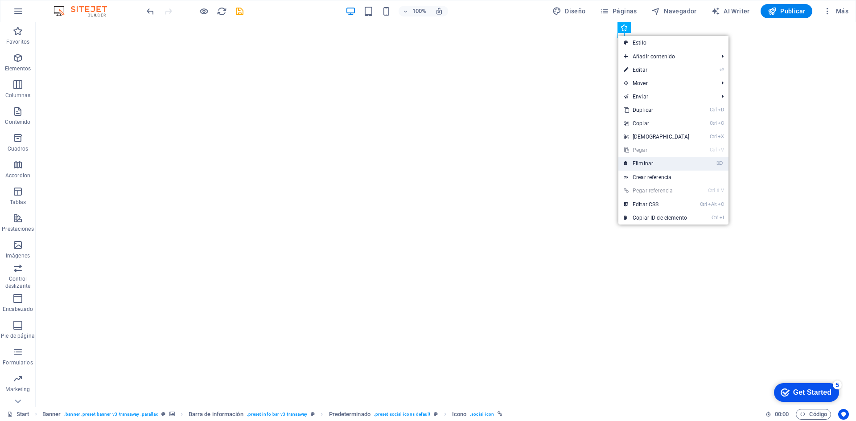
click at [641, 161] on link "⌦ Eliminar" at bounding box center [656, 163] width 77 height 13
